Goal: Transaction & Acquisition: Book appointment/travel/reservation

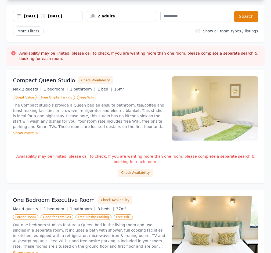
scroll to position [80, 0]
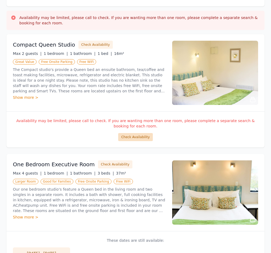
click at [138, 139] on button "Check Availability" at bounding box center [135, 137] width 34 height 8
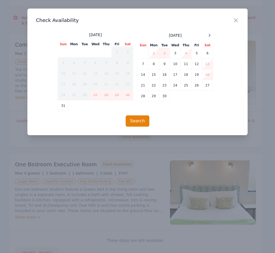
click at [237, 21] on icon "button" at bounding box center [235, 20] width 6 height 6
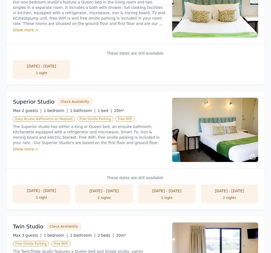
scroll to position [295, 0]
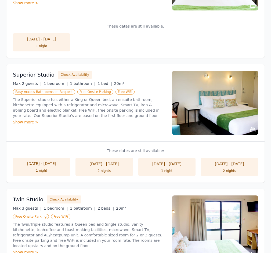
click at [35, 170] on div "1 night" at bounding box center [41, 171] width 46 height 4
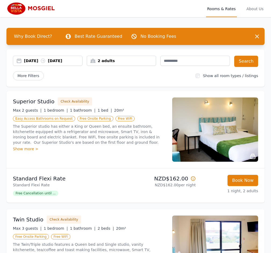
click at [44, 58] on div "[DATE] [DATE]" at bounding box center [53, 60] width 58 height 5
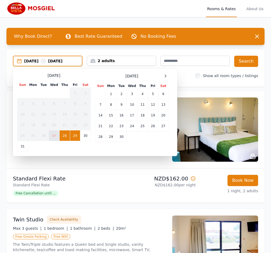
click at [56, 138] on td "27" at bounding box center [54, 136] width 10 height 11
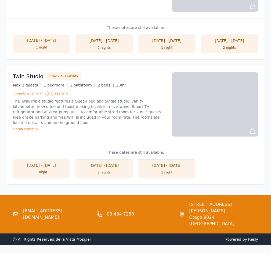
scroll to position [423, 0]
